Goal: Transaction & Acquisition: Purchase product/service

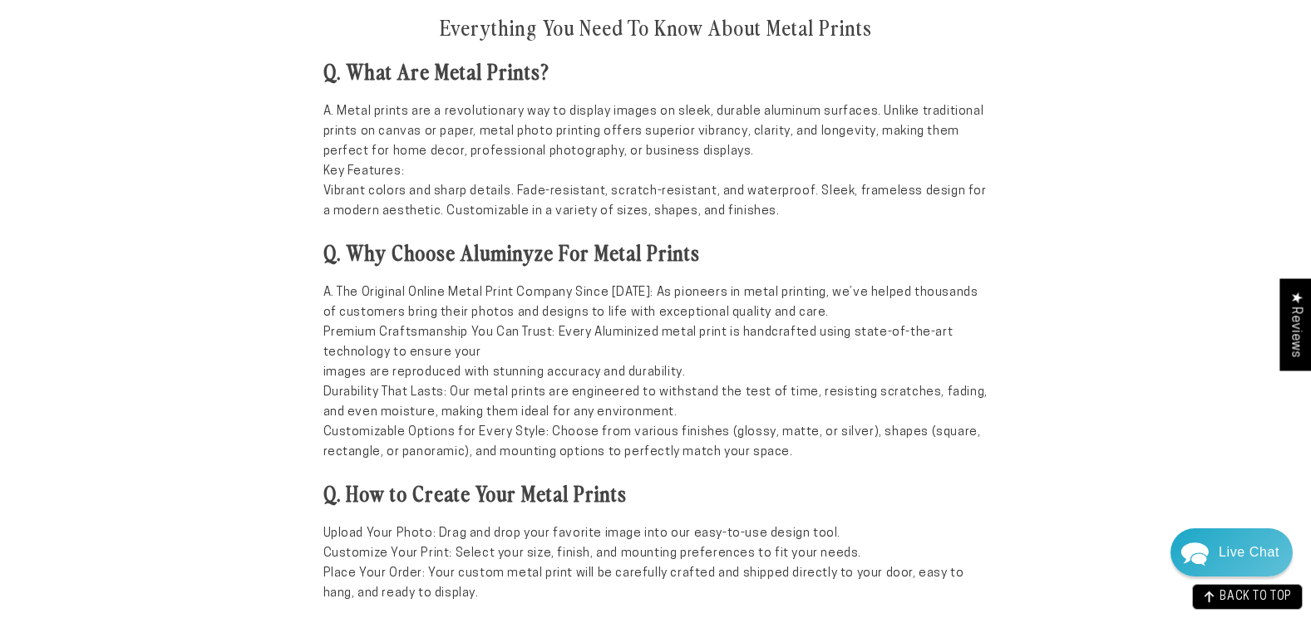
scroll to position [1496, 0]
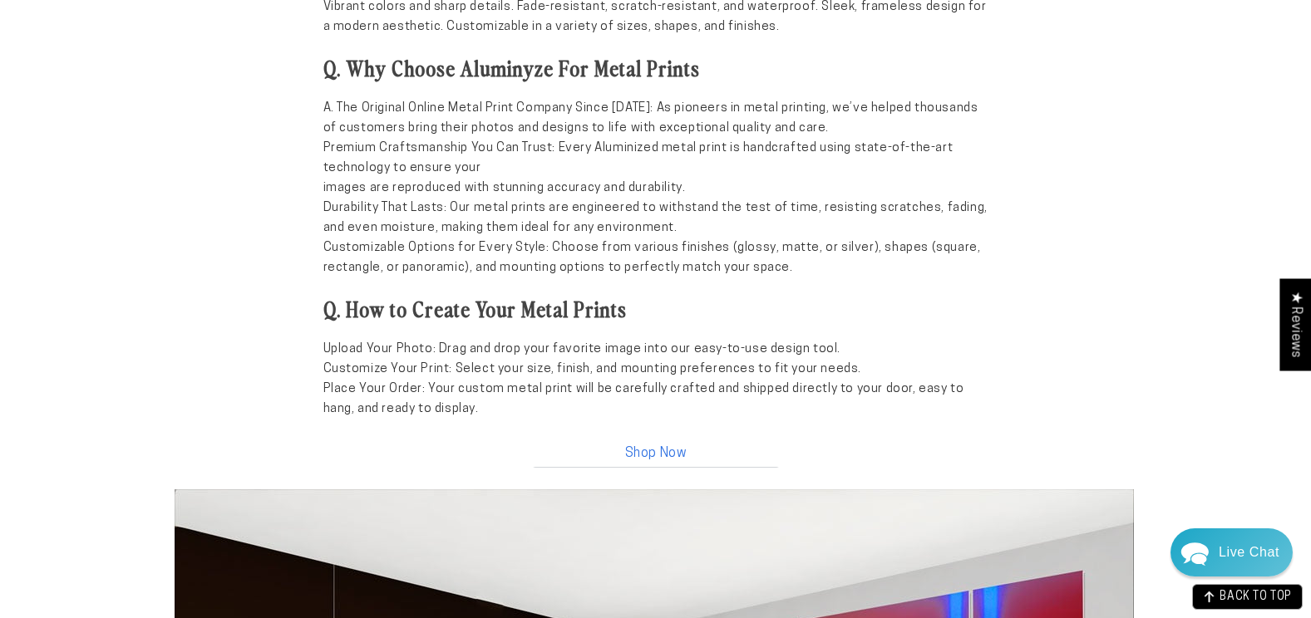
click at [653, 450] on link "Shop Now" at bounding box center [655, 450] width 249 height 36
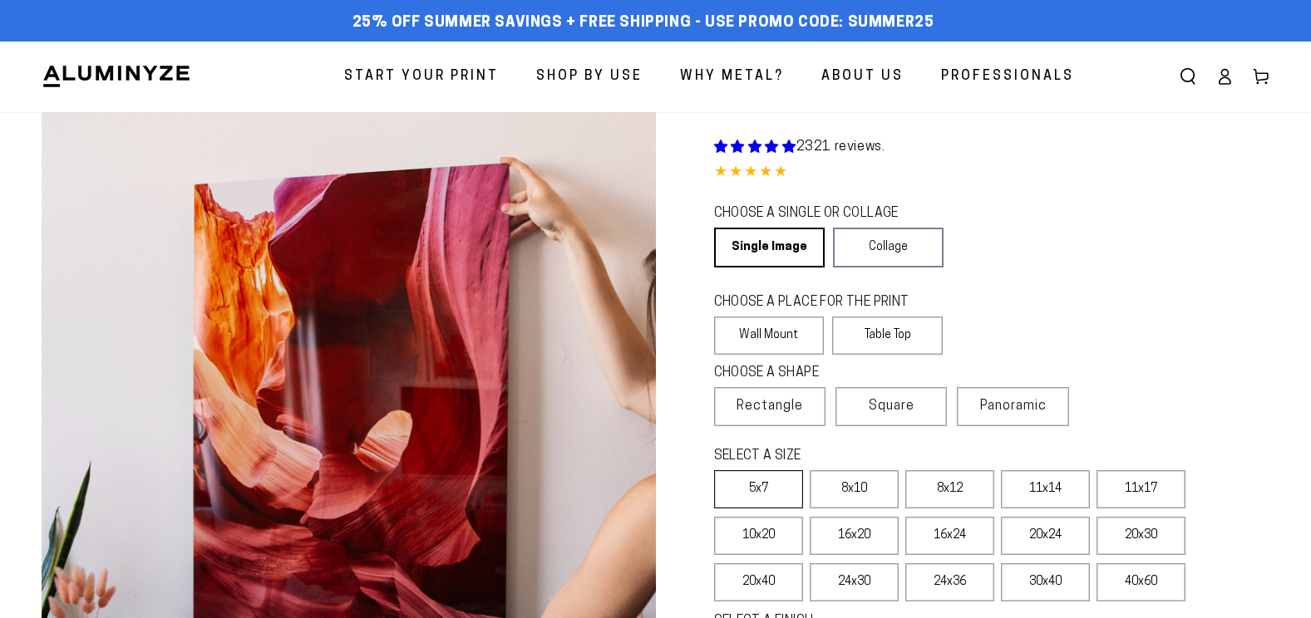
select select "**********"
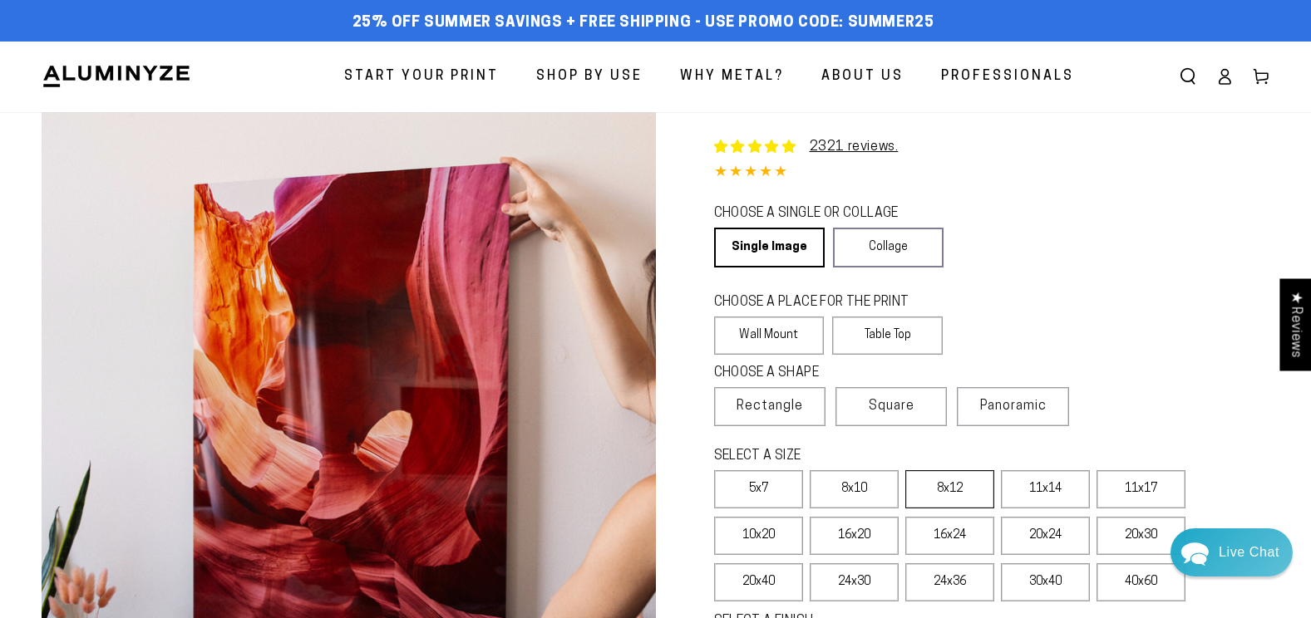
click at [943, 490] on label "8x12" at bounding box center [949, 489] width 89 height 38
